Goal: Task Accomplishment & Management: Complete application form

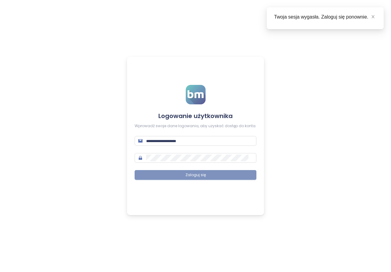
type input "**********"
click at [188, 176] on span "Zaloguj się" at bounding box center [195, 175] width 20 height 6
